Goal: Ask a question: Seek information or help from site administrators or community

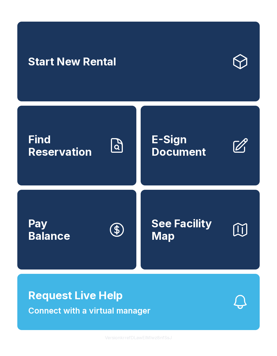
click at [211, 306] on button "Request Live Help Connect with a virtual manager" at bounding box center [138, 302] width 242 height 56
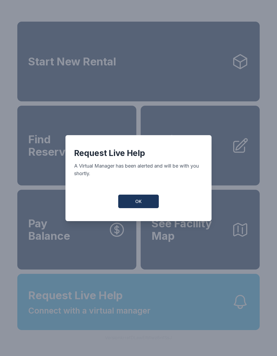
click at [148, 200] on button "OK" at bounding box center [138, 201] width 41 height 14
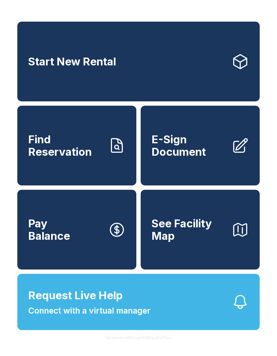
click at [15, 52] on div "Start New Rental Find Reservation E-Sign Document Pay Balance See Facility Map …" at bounding box center [138, 178] width 277 height 356
click at [175, 314] on button "Request Live Help Connect with a virtual manager" at bounding box center [138, 302] width 242 height 56
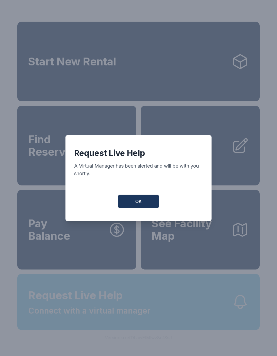
click at [175, 314] on div "Request Live Help A Virtual Manager has been alerted and will be with you short…" at bounding box center [138, 178] width 277 height 356
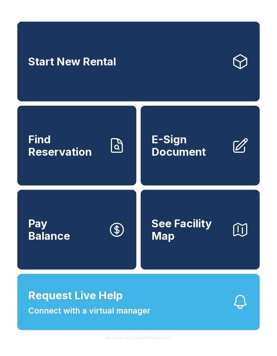
click at [188, 327] on button "Request Live Help Connect with a virtual manager" at bounding box center [138, 302] width 242 height 56
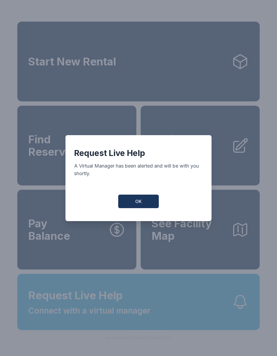
click at [141, 202] on span "OK" at bounding box center [138, 201] width 6 height 6
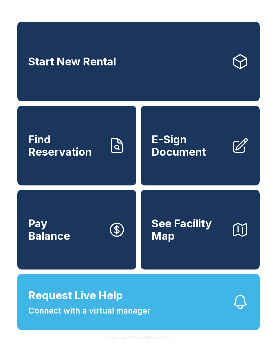
click at [207, 316] on button "Request Live Help Connect with a virtual manager" at bounding box center [138, 302] width 242 height 56
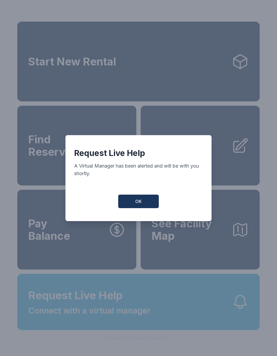
click at [142, 198] on button "OK" at bounding box center [138, 201] width 41 height 14
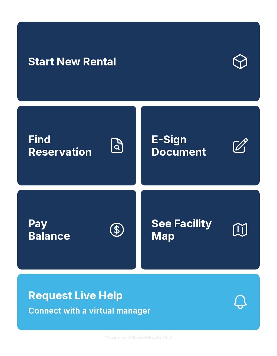
click at [142, 198] on div "Start New Rental Find Reservation E-Sign Document Pay Balance See Facility Map" at bounding box center [138, 146] width 242 height 248
click at [155, 317] on button "Request Live Help Connect with a virtual manager" at bounding box center [138, 302] width 242 height 56
click at [168, 321] on button "Request Live Help Connect with a virtual manager" at bounding box center [138, 302] width 242 height 56
click at [169, 321] on button "Request Live Help Connect with a virtual manager" at bounding box center [138, 302] width 242 height 56
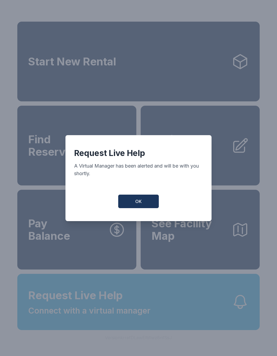
click at [144, 203] on button "OK" at bounding box center [138, 201] width 41 height 14
